Goal: Task Accomplishment & Management: Manage account settings

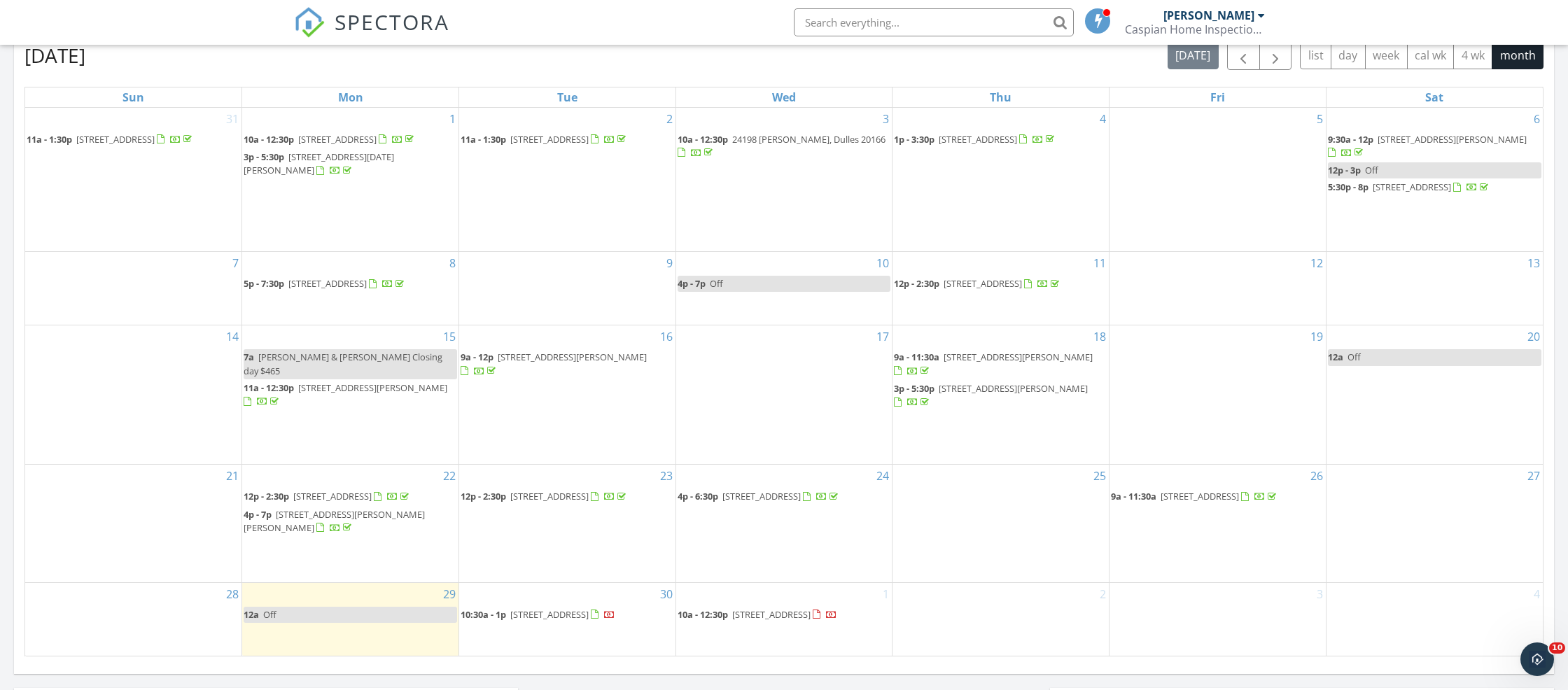
scroll to position [626, 0]
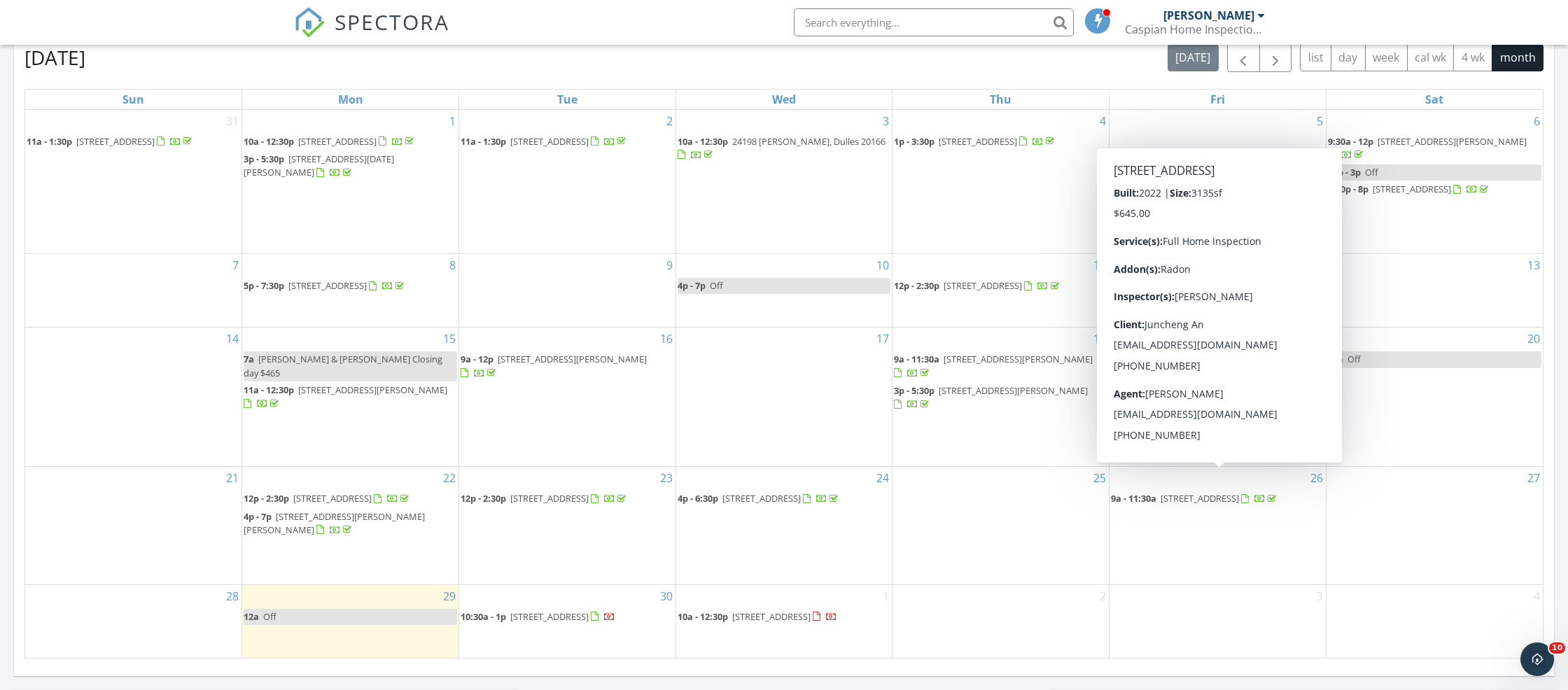
click at [1225, 492] on span "4635 Wood Gln Rd, Fairfax 22032" at bounding box center [1199, 498] width 79 height 12
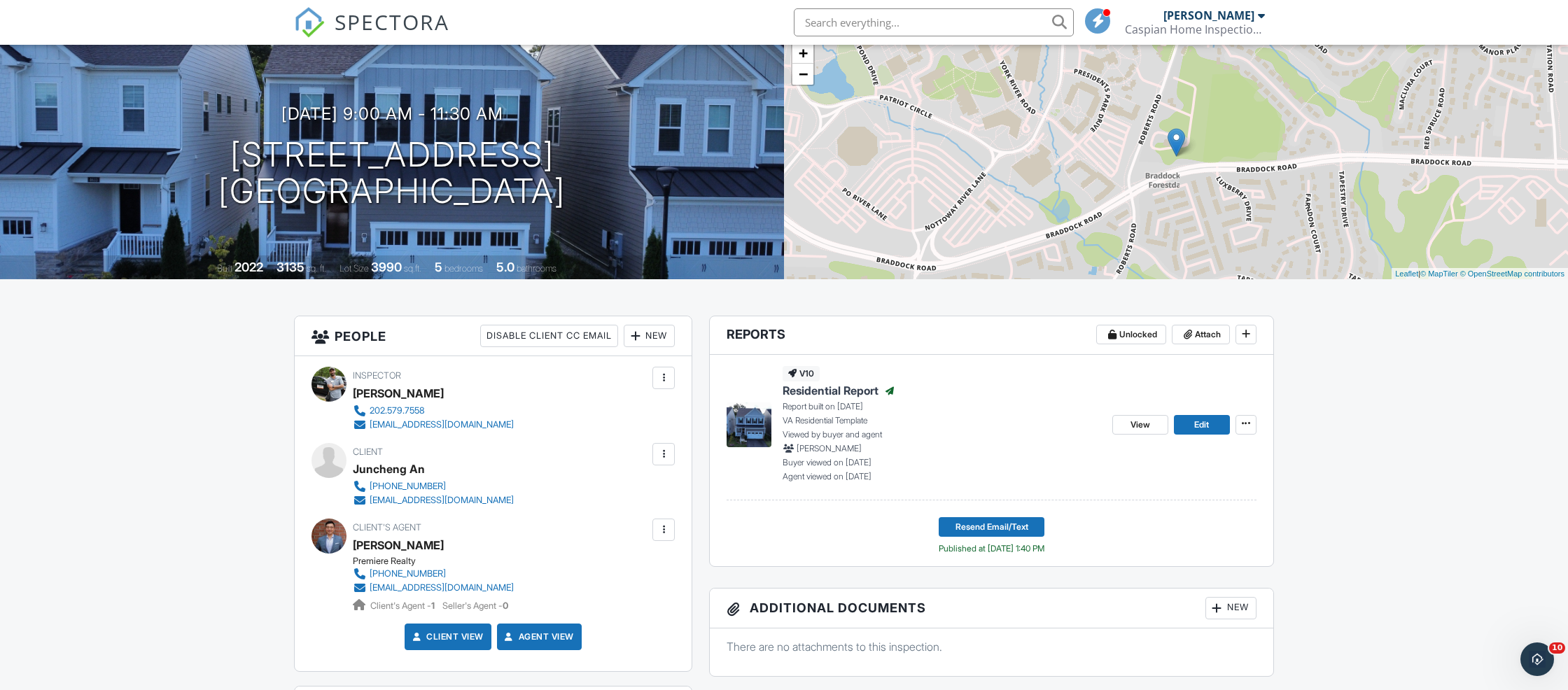
scroll to position [95, 0]
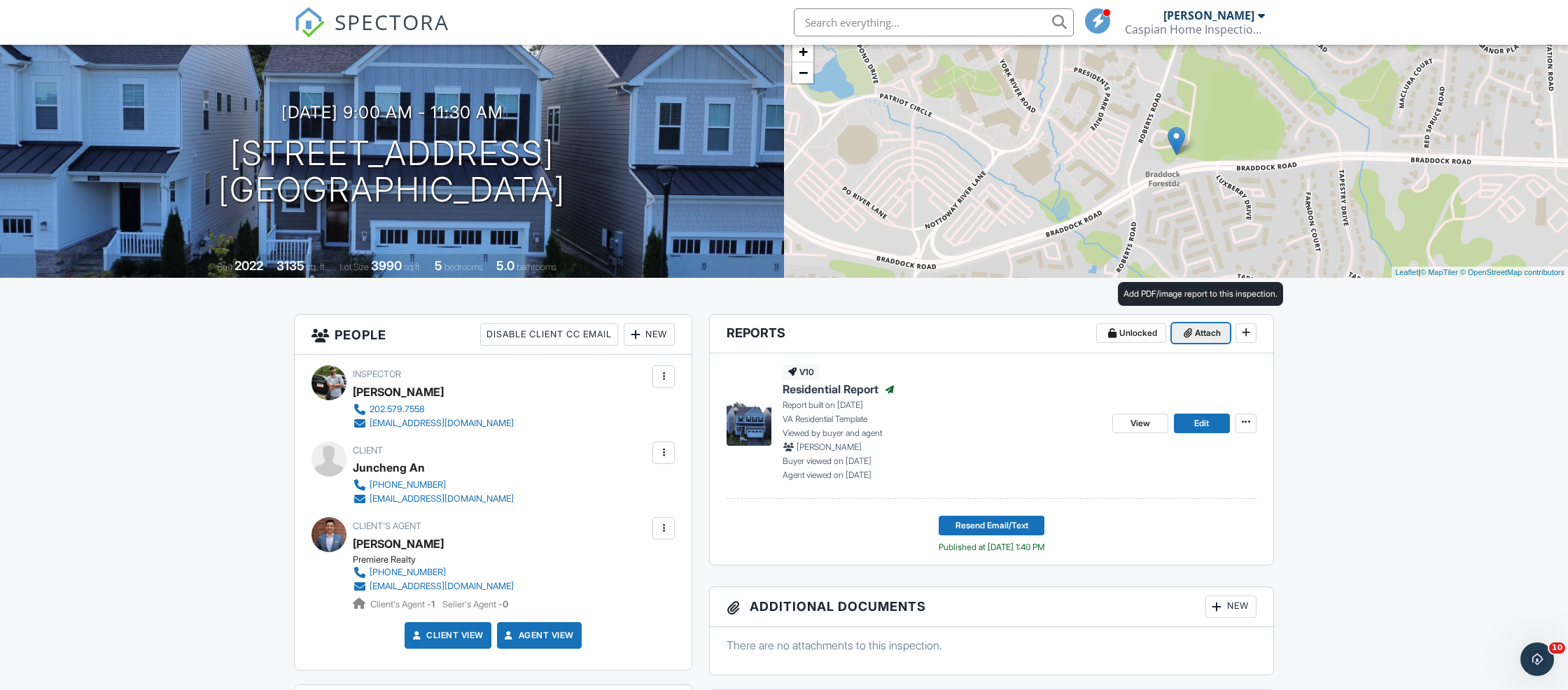
click at [1208, 334] on span "Attach" at bounding box center [1208, 333] width 26 height 14
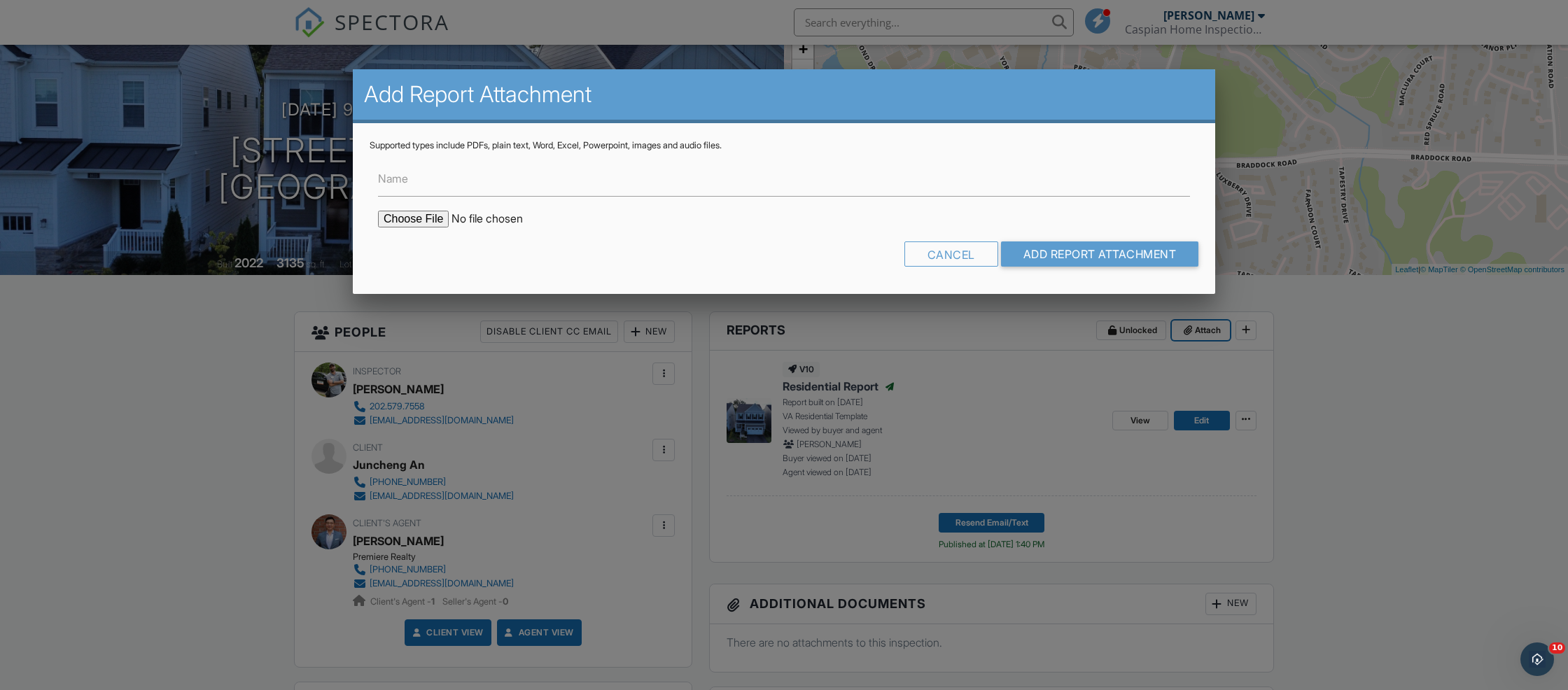
type input "C:\fakepath\4635 Wood Glen Road.pdf"
click at [427, 188] on input "Name" at bounding box center [784, 179] width 812 height 35
type input "Radon Result"
click at [1049, 252] on input "Add Report Attachment" at bounding box center [1100, 254] width 198 height 25
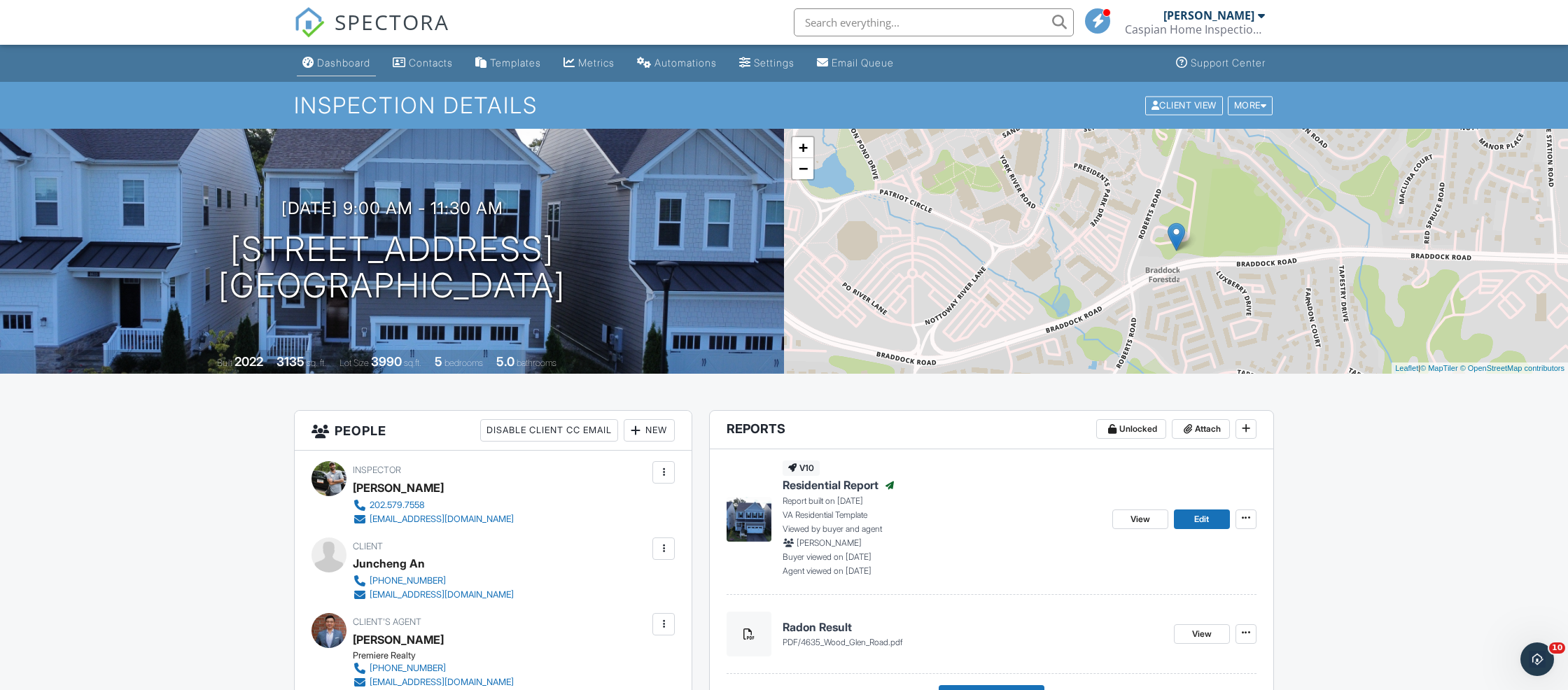
click at [330, 62] on div "Dashboard" at bounding box center [344, 63] width 53 height 12
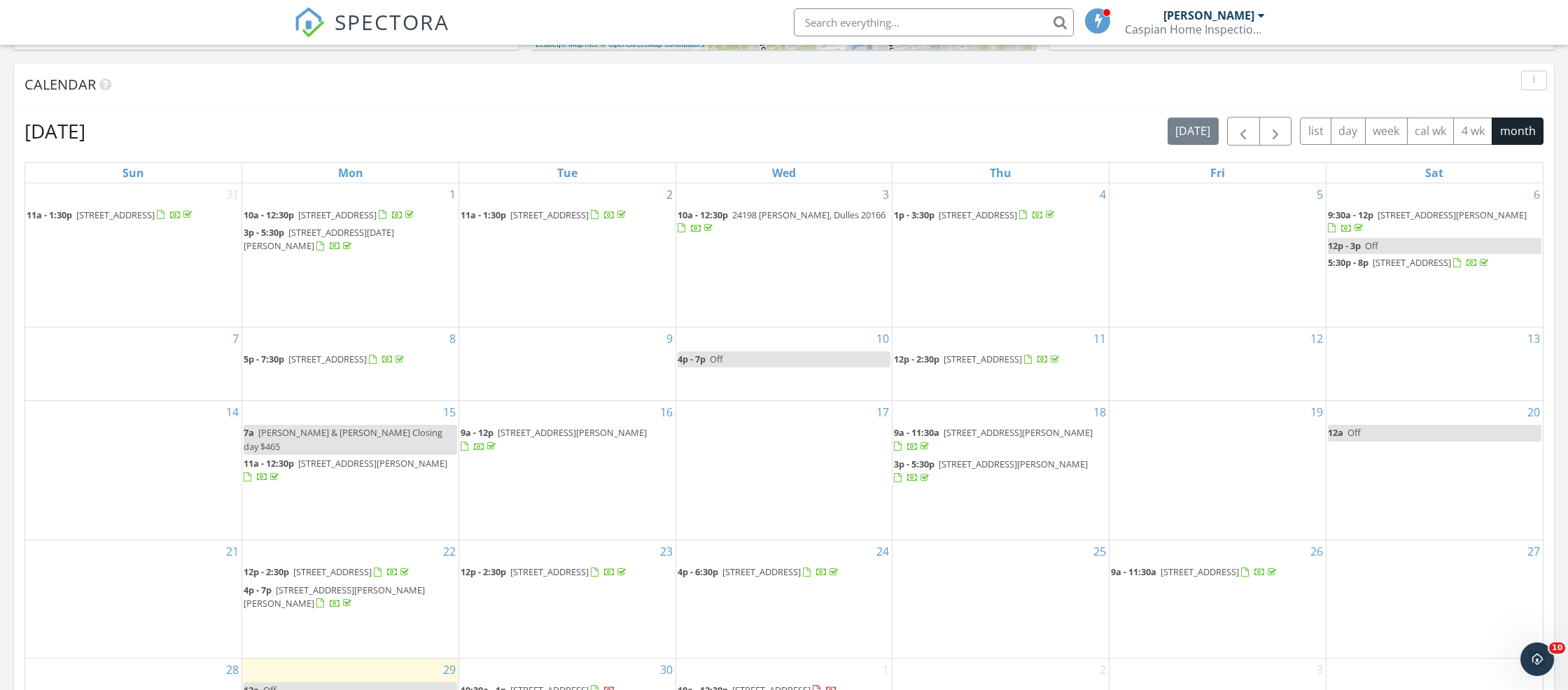
scroll to position [673, 0]
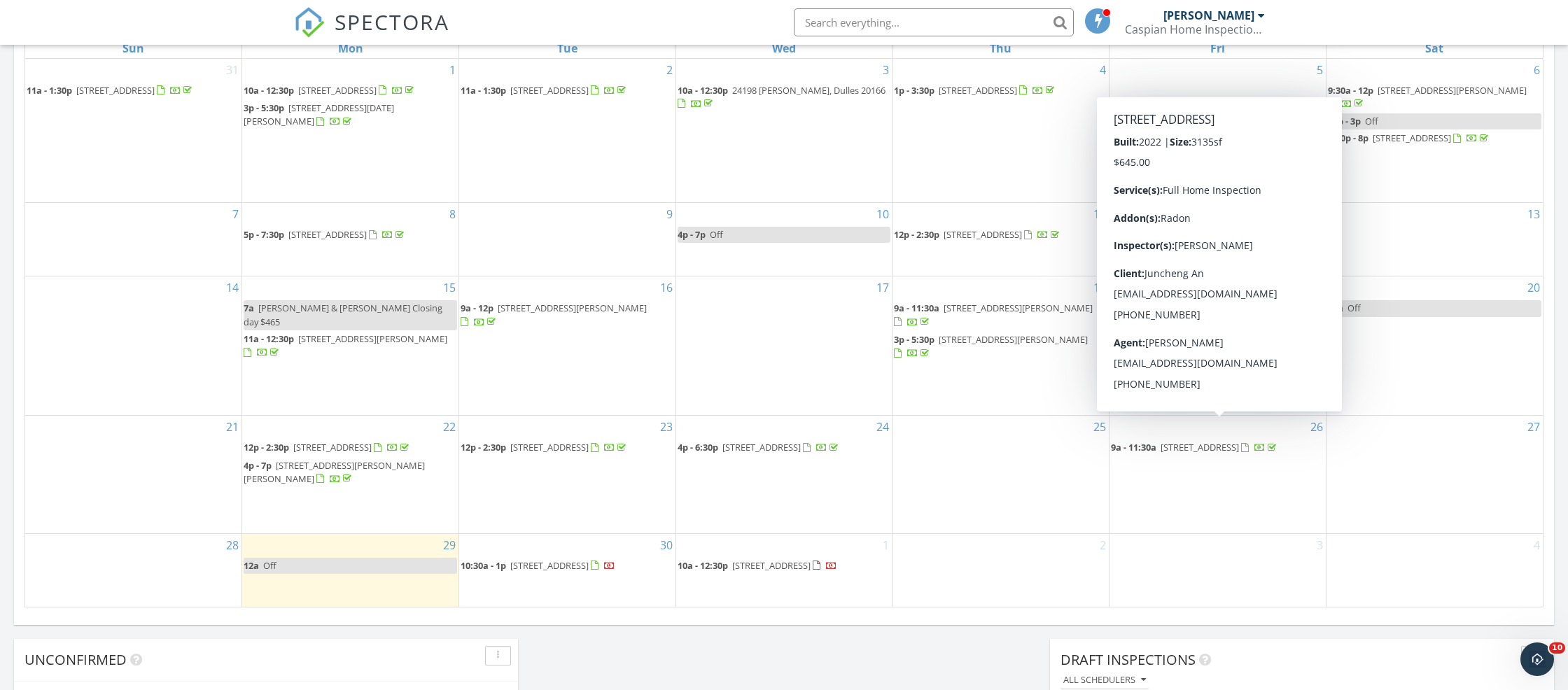
click at [1202, 441] on span "[STREET_ADDRESS]" at bounding box center [1199, 447] width 79 height 12
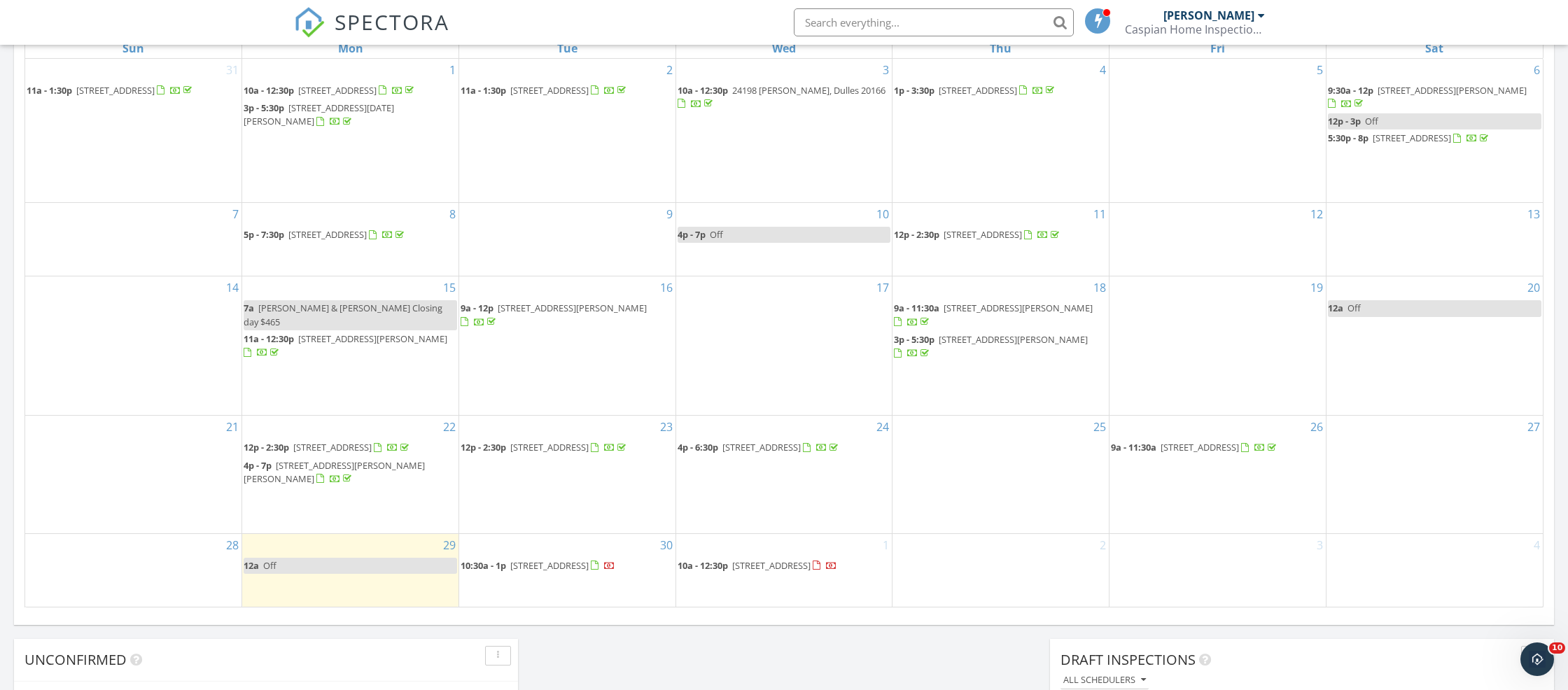
scroll to position [676, 0]
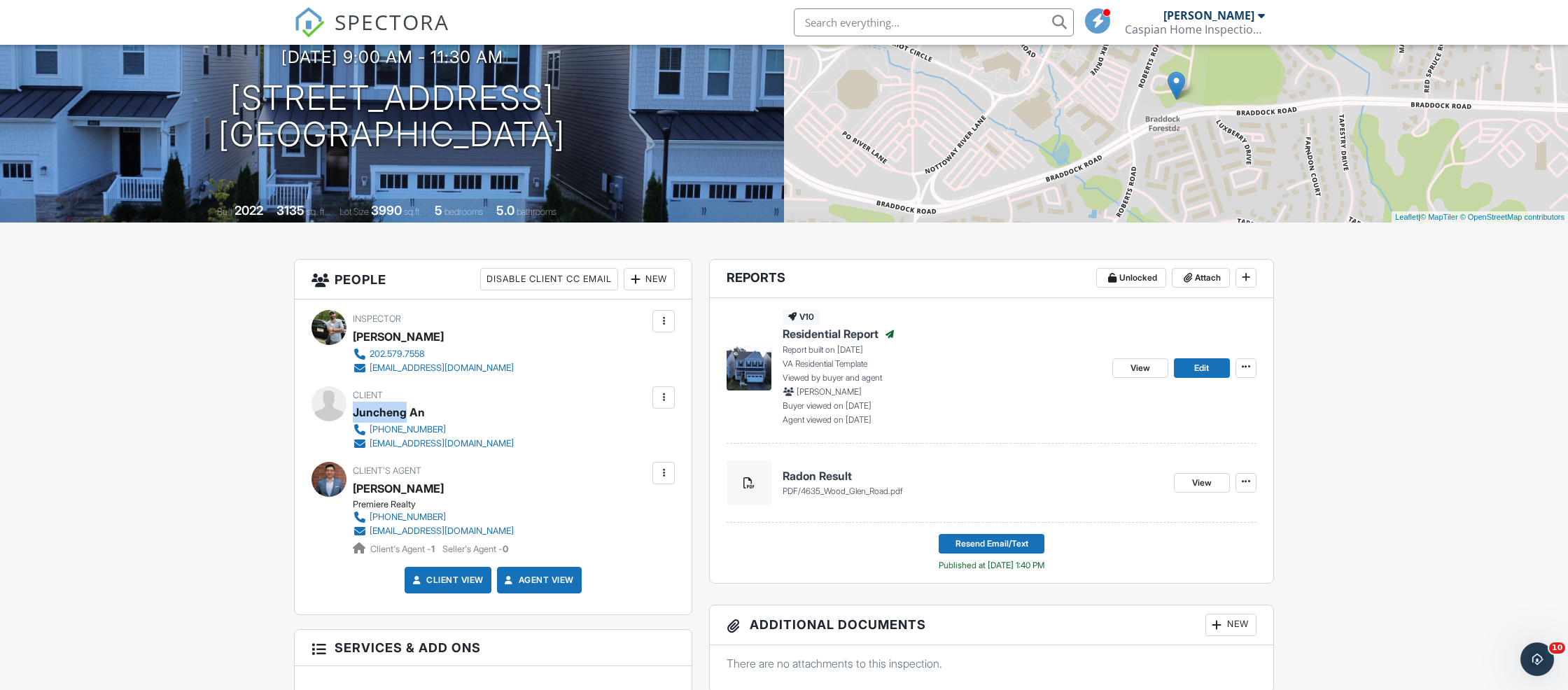
drag, startPoint x: 355, startPoint y: 411, endPoint x: 402, endPoint y: 410, distance: 47.0
click at [408, 410] on div "Juncheng An" at bounding box center [389, 412] width 72 height 21
copy div "Juncheng"
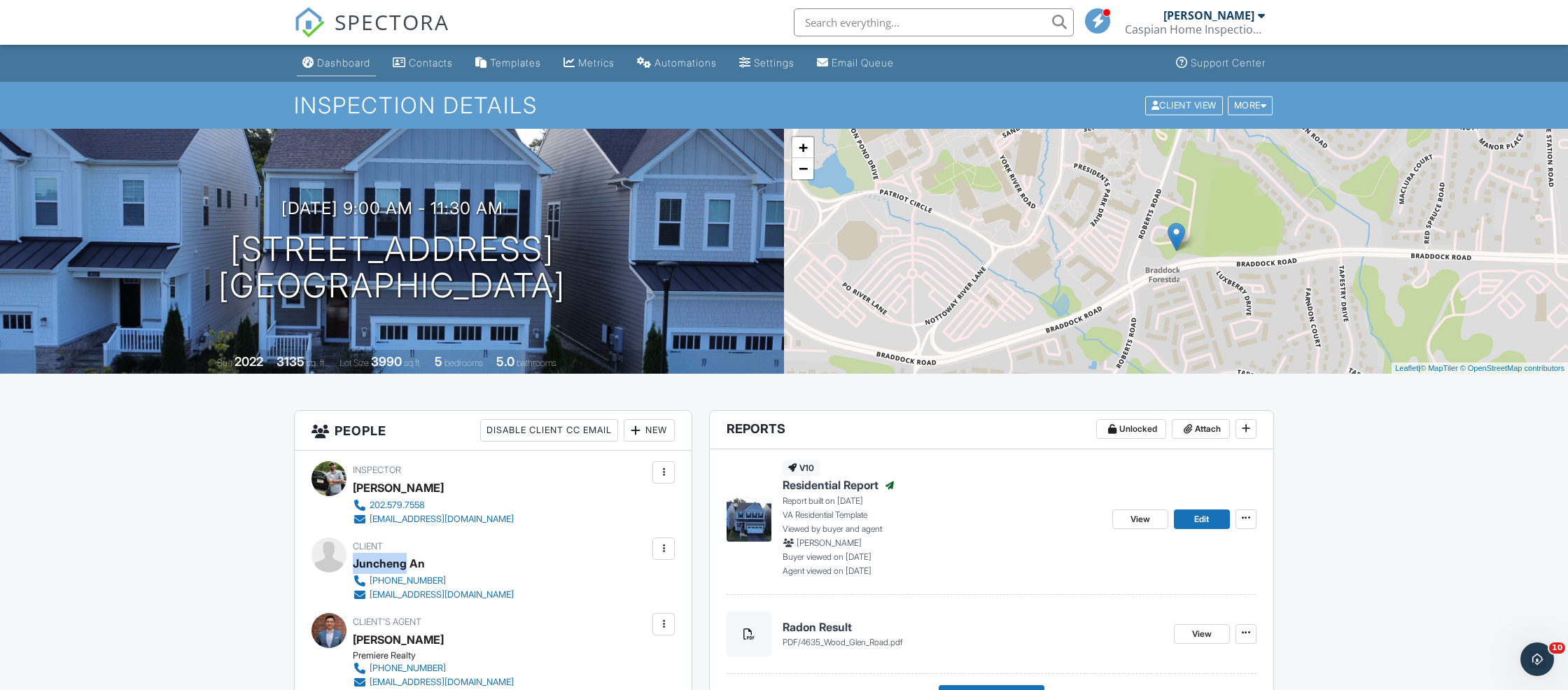
click at [347, 63] on div "Dashboard" at bounding box center [344, 63] width 53 height 12
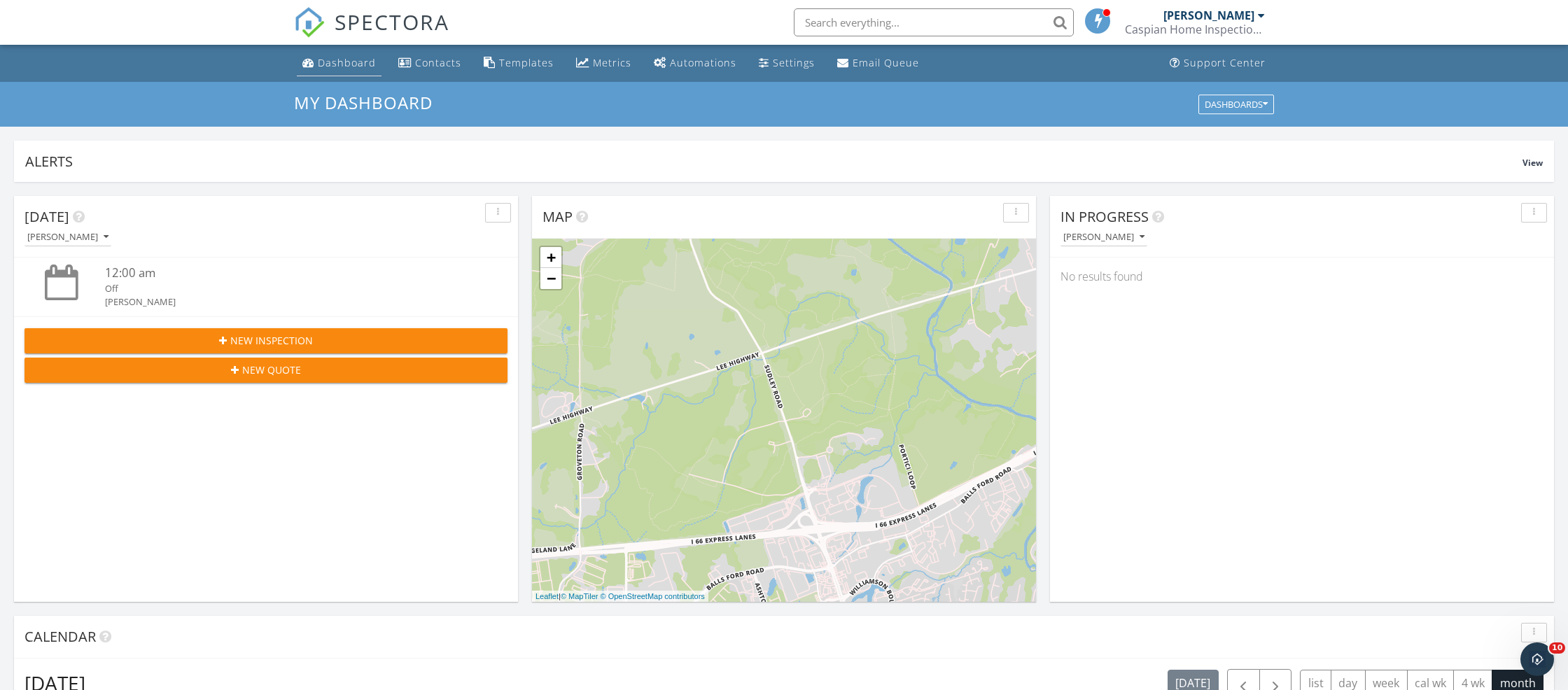
click at [331, 55] on link "Dashboard" at bounding box center [339, 63] width 85 height 26
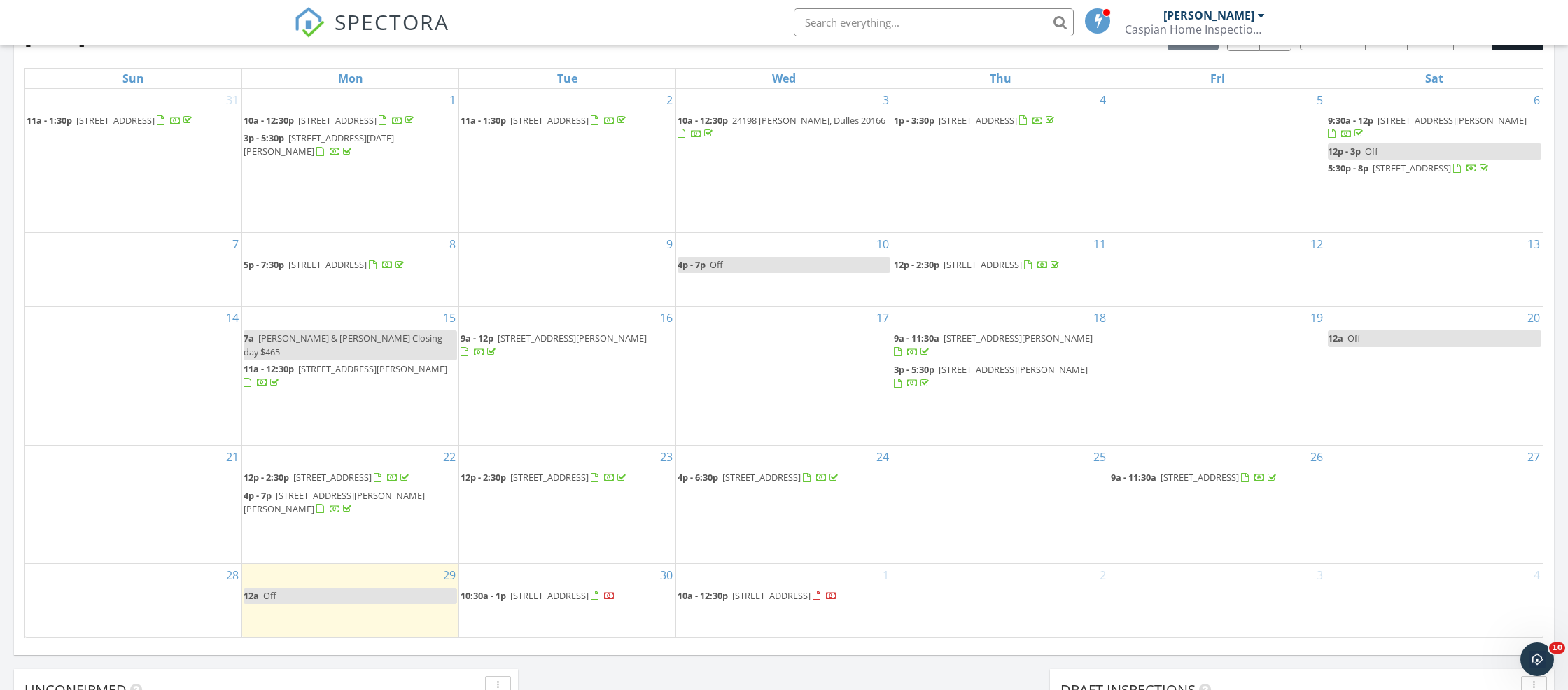
scroll to position [627, 0]
